Goal: Task Accomplishment & Management: Manage account settings

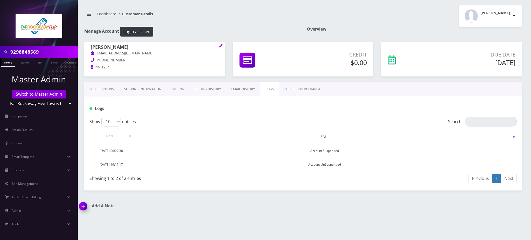
click at [0, 49] on div "9298848569" at bounding box center [39, 52] width 78 height 12
paste input "6465437731"
type input "6465437731"
click at [8, 62] on link "Phone" at bounding box center [7, 62] width 13 height 9
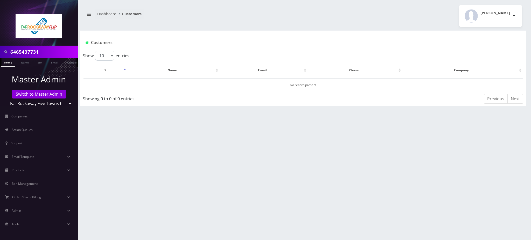
click at [0, 52] on div "6465437731" at bounding box center [39, 52] width 78 height 12
type input "'"
type input "s"
type input "v"
type input "ghiam"
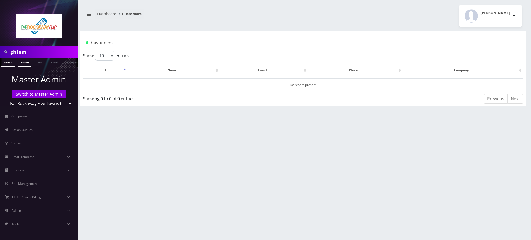
click at [24, 63] on link "Name" at bounding box center [24, 62] width 13 height 9
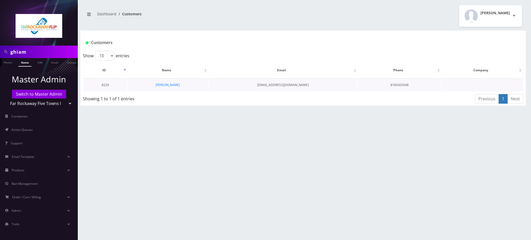
click at [173, 87] on td "[PERSON_NAME]" at bounding box center [168, 84] width 80 height 13
click at [171, 83] on link "[PERSON_NAME]" at bounding box center [167, 85] width 24 height 4
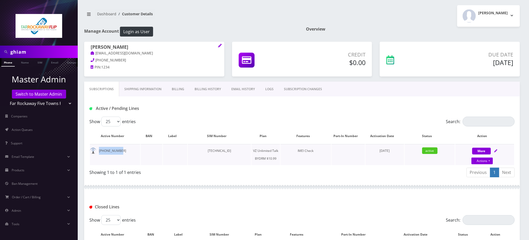
drag, startPoint x: 122, startPoint y: 152, endPoint x: 97, endPoint y: 152, distance: 24.4
click at [97, 152] on td "[PHONE_NUMBER]" at bounding box center [115, 154] width 50 height 21
copy td "[PHONE_NUMBER]"
click at [478, 161] on link "Actions" at bounding box center [483, 161] width 22 height 7
select select "469"
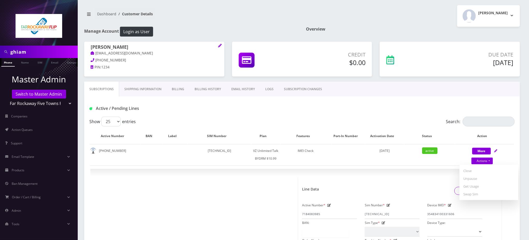
click at [248, 18] on nav "Dashboard Customer Details" at bounding box center [191, 16] width 214 height 15
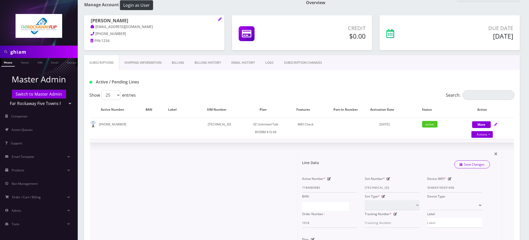
scroll to position [15, 0]
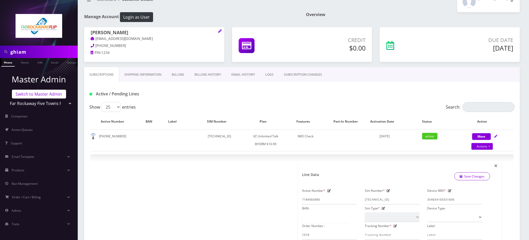
click at [46, 93] on link "Switch to Master Admin" at bounding box center [39, 94] width 54 height 9
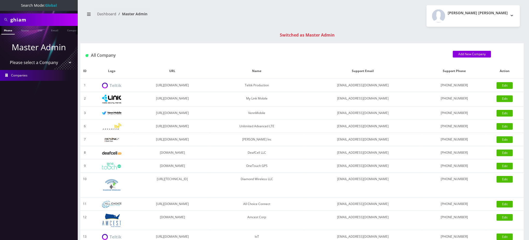
drag, startPoint x: 35, startPoint y: 20, endPoint x: 0, endPoint y: 4, distance: 38.3
click at [0, 4] on nav "Search Mode: Global ghiam Phone Name SIM Email Company Customer Master Admin Pl…" at bounding box center [39, 120] width 78 height 240
type input "9296925265"
click at [7, 30] on link "Phone" at bounding box center [7, 30] width 13 height 9
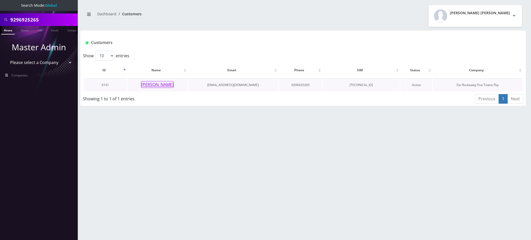
click at [164, 85] on button "[PERSON_NAME]" at bounding box center [157, 84] width 33 height 7
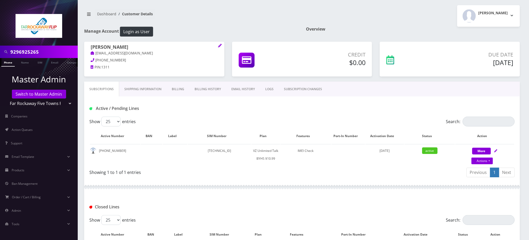
click at [30, 53] on input "9296925265" at bounding box center [43, 52] width 66 height 10
type input "bruckenstein"
click at [24, 64] on link "Name" at bounding box center [22, 62] width 13 height 9
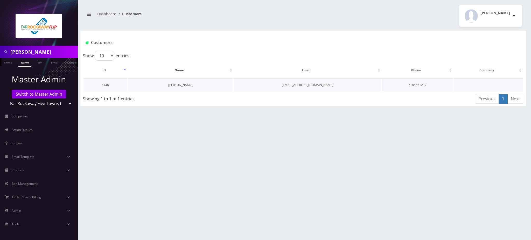
click at [189, 86] on link "[PERSON_NAME]" at bounding box center [180, 85] width 24 height 4
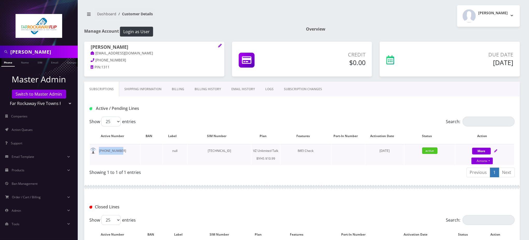
drag, startPoint x: 122, startPoint y: 150, endPoint x: 99, endPoint y: 153, distance: 22.7
click at [99, 153] on td "347-988-8857" at bounding box center [115, 154] width 50 height 21
copy td "347-988-8857"
click at [302, 91] on link "SUBSCRIPTION CHANGES" at bounding box center [303, 89] width 48 height 15
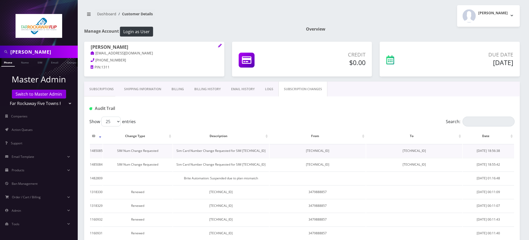
click at [417, 151] on td "89148000008321044194" at bounding box center [414, 150] width 96 height 13
copy td "89148000008321044194"
click at [94, 88] on link "Subscriptions" at bounding box center [101, 89] width 35 height 15
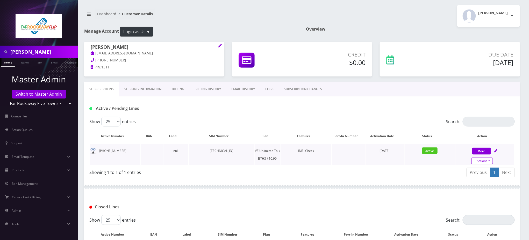
click at [481, 162] on link "Actions" at bounding box center [483, 161] width 22 height 7
select select "467"
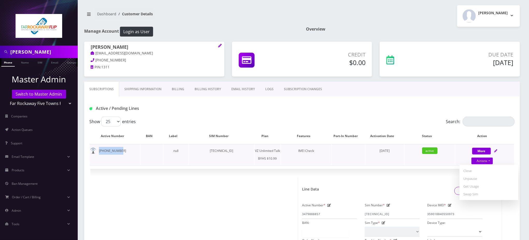
drag, startPoint x: 122, startPoint y: 153, endPoint x: 97, endPoint y: 152, distance: 24.9
click at [97, 152] on td "347-988-8857" at bounding box center [115, 154] width 50 height 21
copy td "347-988-8857"
click at [305, 87] on link "SUBSCRIPTION CHANGES" at bounding box center [303, 89] width 48 height 15
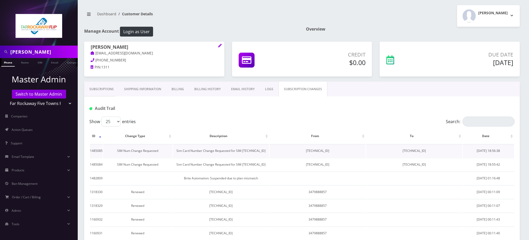
click at [415, 151] on td "89148000008321044194" at bounding box center [414, 150] width 96 height 13
copy td "89148000008321044194"
click at [102, 89] on link "Subscriptions" at bounding box center [101, 89] width 35 height 15
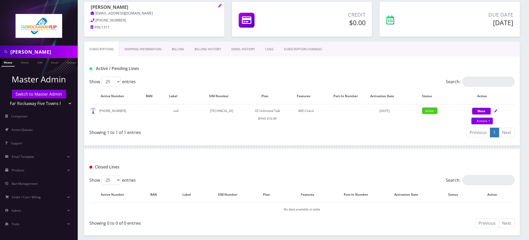
scroll to position [90, 0]
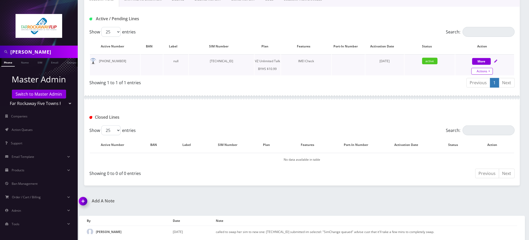
click at [480, 71] on link "Actions" at bounding box center [483, 71] width 22 height 7
select select "467"
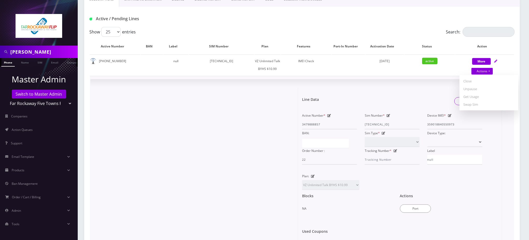
click at [389, 115] on icon at bounding box center [389, 115] width 4 height 3
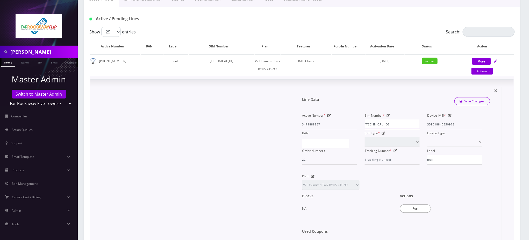
click at [390, 122] on input "89148000008321044194" at bounding box center [392, 124] width 55 height 10
click at [474, 100] on link "Save Changes" at bounding box center [472, 101] width 36 height 8
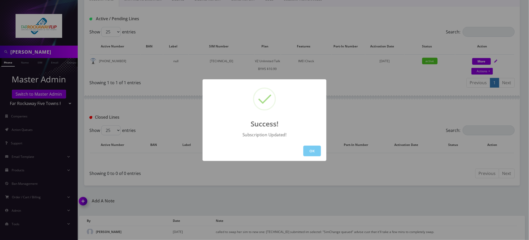
click at [317, 150] on button "OK" at bounding box center [312, 151] width 18 height 11
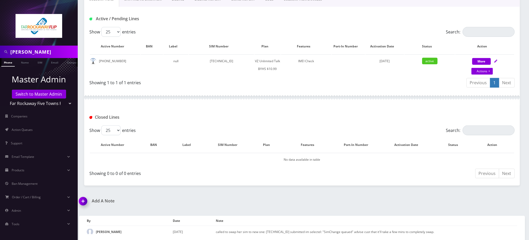
scroll to position [0, 2]
click at [266, 117] on div "Closed Lines" at bounding box center [302, 117] width 433 height 9
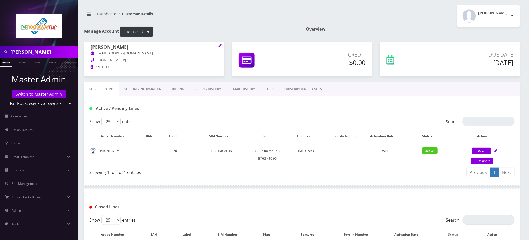
click at [198, 110] on h1 "Active / Pending Lines" at bounding box center [157, 108] width 137 height 5
click at [55, 97] on link "Switch to Master Admin" at bounding box center [39, 94] width 54 height 9
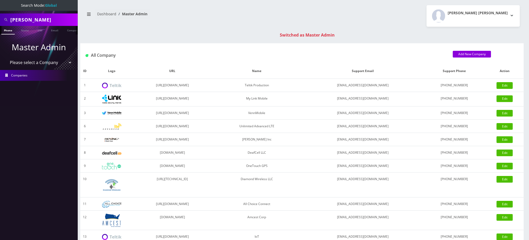
drag, startPoint x: 55, startPoint y: 17, endPoint x: 0, endPoint y: 6, distance: 56.3
click at [0, 7] on nav "Search Mode: Global [GEOGRAPHIC_DATA] Phone Name SIM Email Company Customer Mas…" at bounding box center [39, 120] width 78 height 240
paste input "9298848569"
type input "9298848569"
click at [9, 31] on link "Phone" at bounding box center [7, 30] width 13 height 9
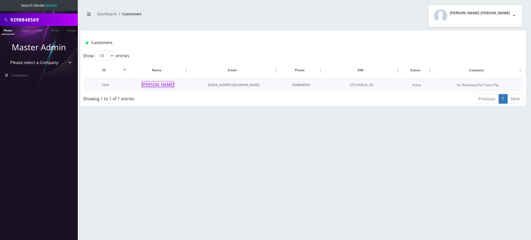
click at [156, 84] on button "[PERSON_NAME]" at bounding box center [157, 84] width 33 height 7
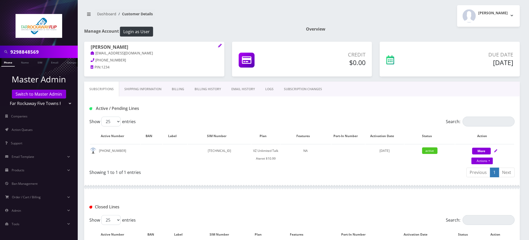
click at [231, 29] on h1 "Manage Account Login as User" at bounding box center [191, 32] width 214 height 10
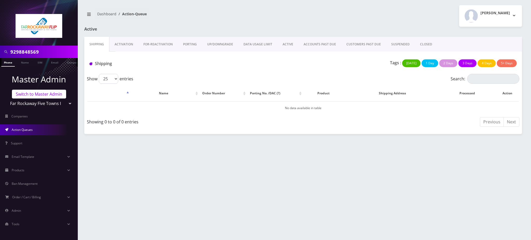
drag, startPoint x: 0, startPoint y: 0, endPoint x: 42, endPoint y: 93, distance: 102.2
click at [42, 93] on link "Switch to Master Admin" at bounding box center [39, 94] width 54 height 9
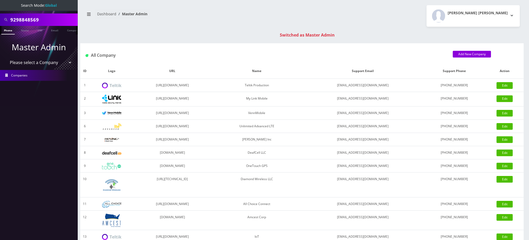
drag, startPoint x: 19, startPoint y: 18, endPoint x: 139, endPoint y: 19, distance: 120.0
click at [138, 18] on div "Search Mode: Global 9298848569 Phone Name SIM Email Company Customer Master Adm…" at bounding box center [264, 184] width 529 height 368
type input "9296925395"
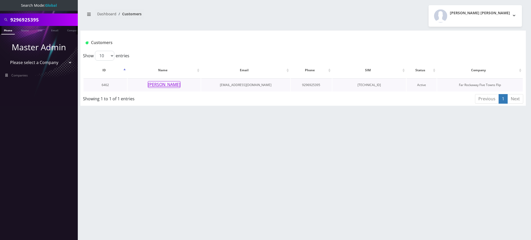
click at [164, 85] on button "[PERSON_NAME]" at bounding box center [164, 84] width 33 height 7
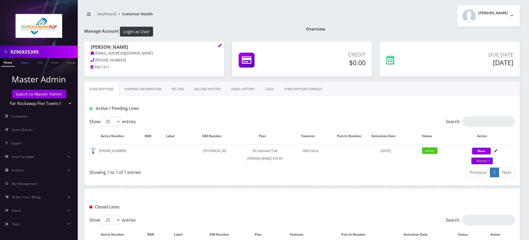
click at [29, 54] on input "9296925395" at bounding box center [43, 52] width 66 height 10
click at [260, 18] on nav "Dashboard Customer Details" at bounding box center [191, 16] width 214 height 15
click at [300, 89] on link "SUBSCRIPTION CHANGES" at bounding box center [303, 89] width 48 height 15
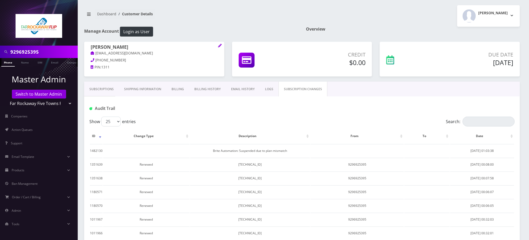
click at [105, 89] on link "Subscriptions" at bounding box center [101, 89] width 35 height 15
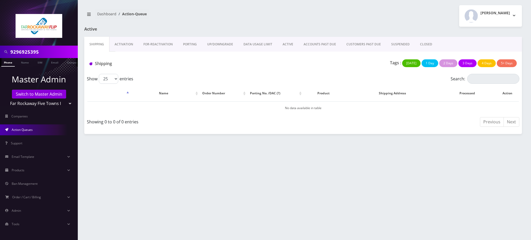
drag, startPoint x: 51, startPoint y: 53, endPoint x: 0, endPoint y: 39, distance: 53.2
click at [0, 39] on nav "9296925395 Phone Name SIM Email Company Customer Master Admin Switch to Master …" at bounding box center [39, 120] width 78 height 240
paste input "Spira"
type input "Spira"
click at [24, 61] on link "Name" at bounding box center [24, 62] width 13 height 9
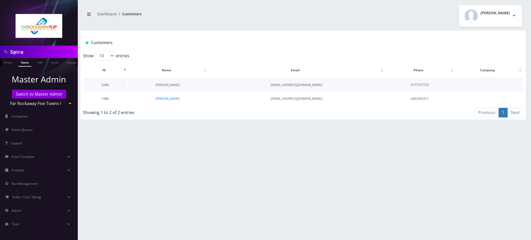
click at [173, 83] on link "nechama spira" at bounding box center [167, 85] width 24 height 4
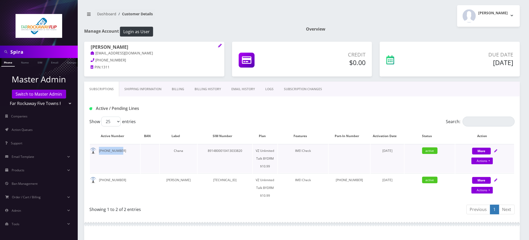
drag, startPoint x: 123, startPoint y: 151, endPoint x: 98, endPoint y: 151, distance: 24.4
click at [98, 151] on td "[PHONE_NUMBER]" at bounding box center [115, 158] width 50 height 29
copy td "[PHONE_NUMBER]"
click at [486, 161] on link "Actions" at bounding box center [483, 161] width 22 height 7
select select "469"
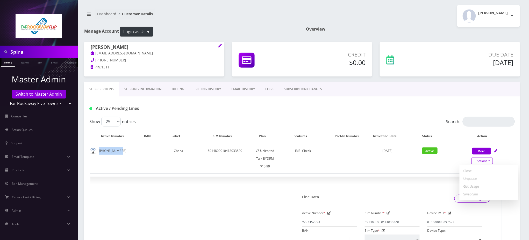
copy td "[PHONE_NUMBER]"
drag, startPoint x: 124, startPoint y: 152, endPoint x: 97, endPoint y: 153, distance: 27.0
click at [97, 153] on td "[PHONE_NUMBER]" at bounding box center [115, 158] width 50 height 29
copy td "[PHONE_NUMBER]"
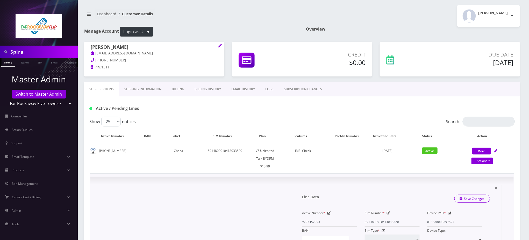
click at [404, 195] on div "Line Data Save Changes" at bounding box center [396, 199] width 196 height 16
click at [325, 113] on div "Active / Pending Lines" at bounding box center [302, 106] width 436 height 20
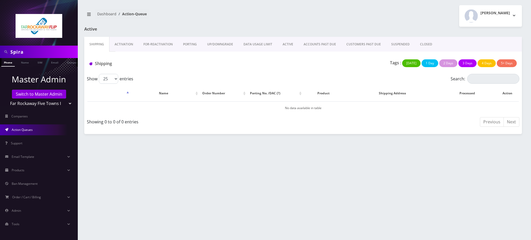
drag, startPoint x: 39, startPoint y: 51, endPoint x: 0, endPoint y: 51, distance: 39.4
click at [0, 51] on div "Spira" at bounding box center [39, 52] width 78 height 12
paste input "7183383061"
click at [0, 53] on div "7183383061" at bounding box center [39, 52] width 78 height 12
type input "9298848576"
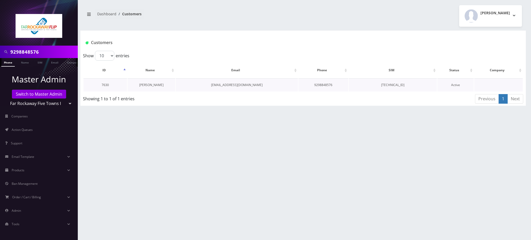
click at [153, 86] on link "[PERSON_NAME]" at bounding box center [151, 85] width 24 height 4
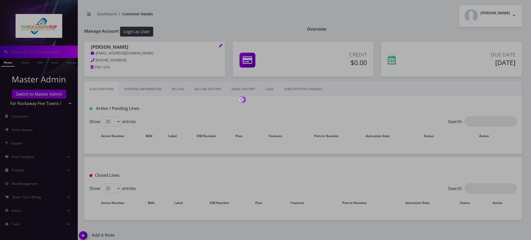
type input "9298848576"
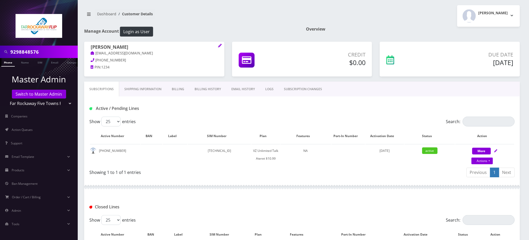
click at [31, 52] on input "9298848576" at bounding box center [43, 52] width 66 height 10
click at [250, 27] on h1 "Manage Account Login as User" at bounding box center [191, 32] width 214 height 10
